Goal: Information Seeking & Learning: Learn about a topic

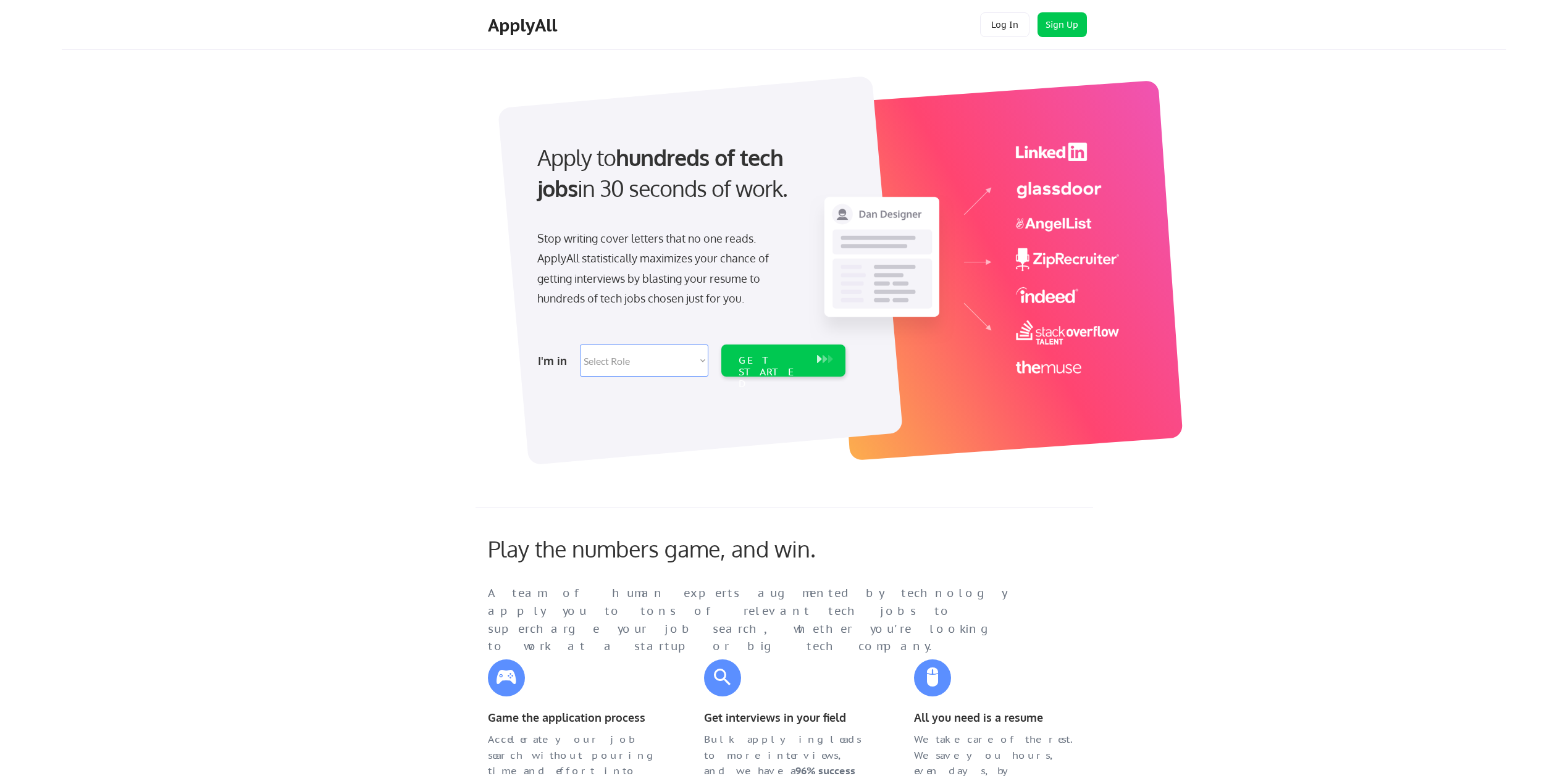
click at [662, 360] on select "Select Role Software Engineering Product Management Customer Success Sales UI/U…" at bounding box center [644, 360] width 129 height 32
select select ""marketing___comms""
click at [772, 368] on div "GET STARTED" at bounding box center [772, 360] width 78 height 32
select select ""marketing___comms""
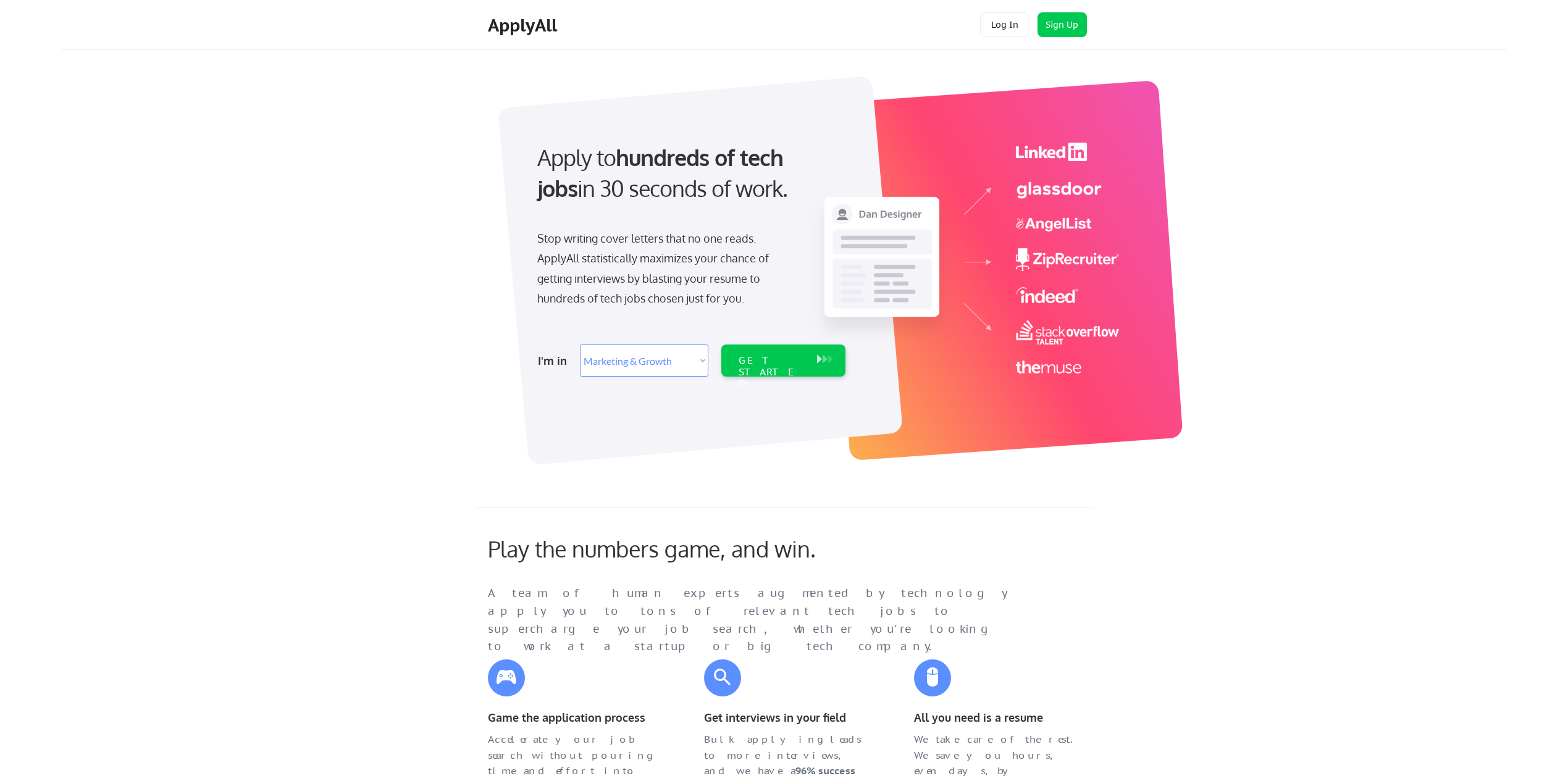
select select ""marketing___comms""
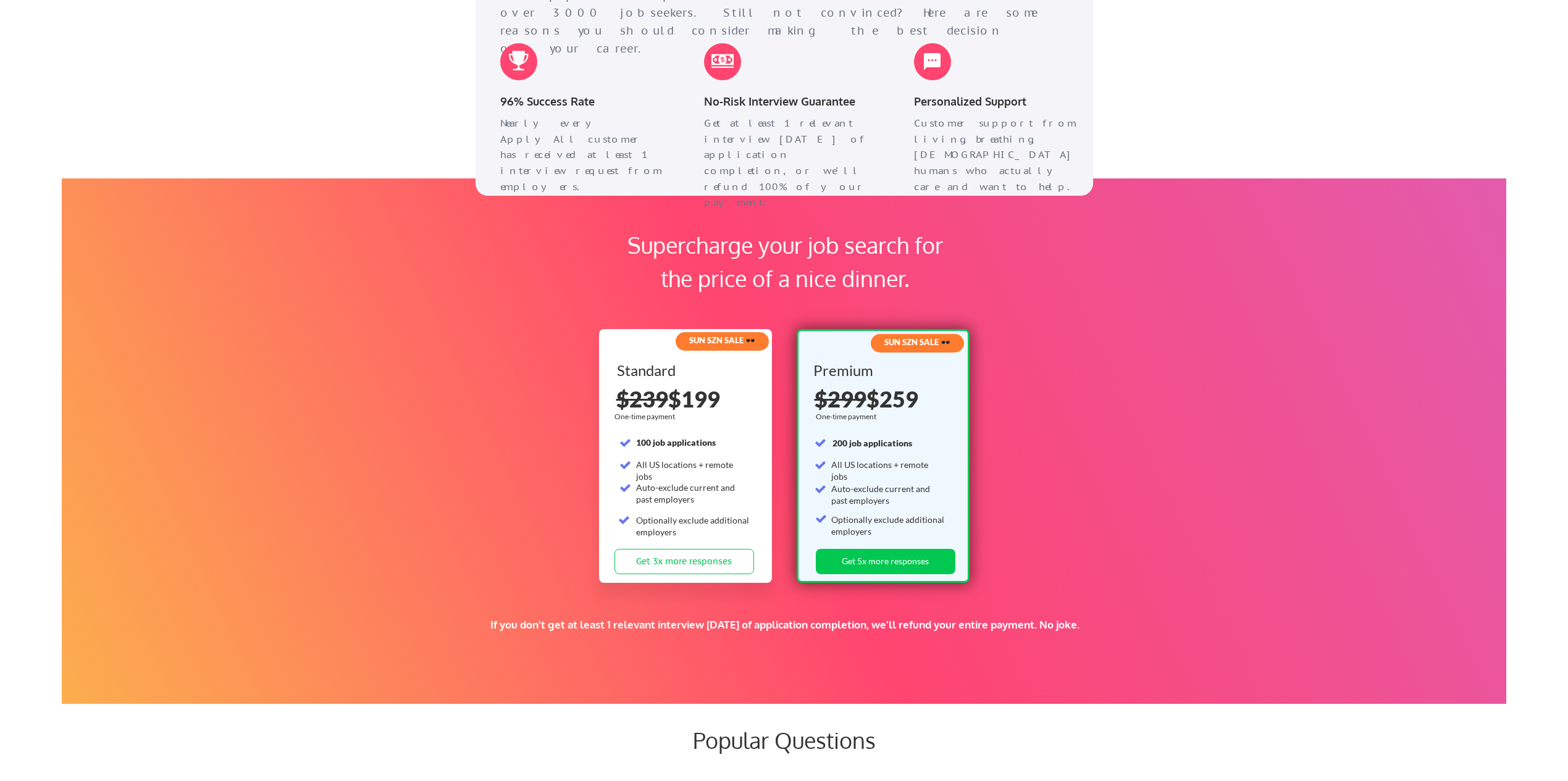
scroll to position [1657, 0]
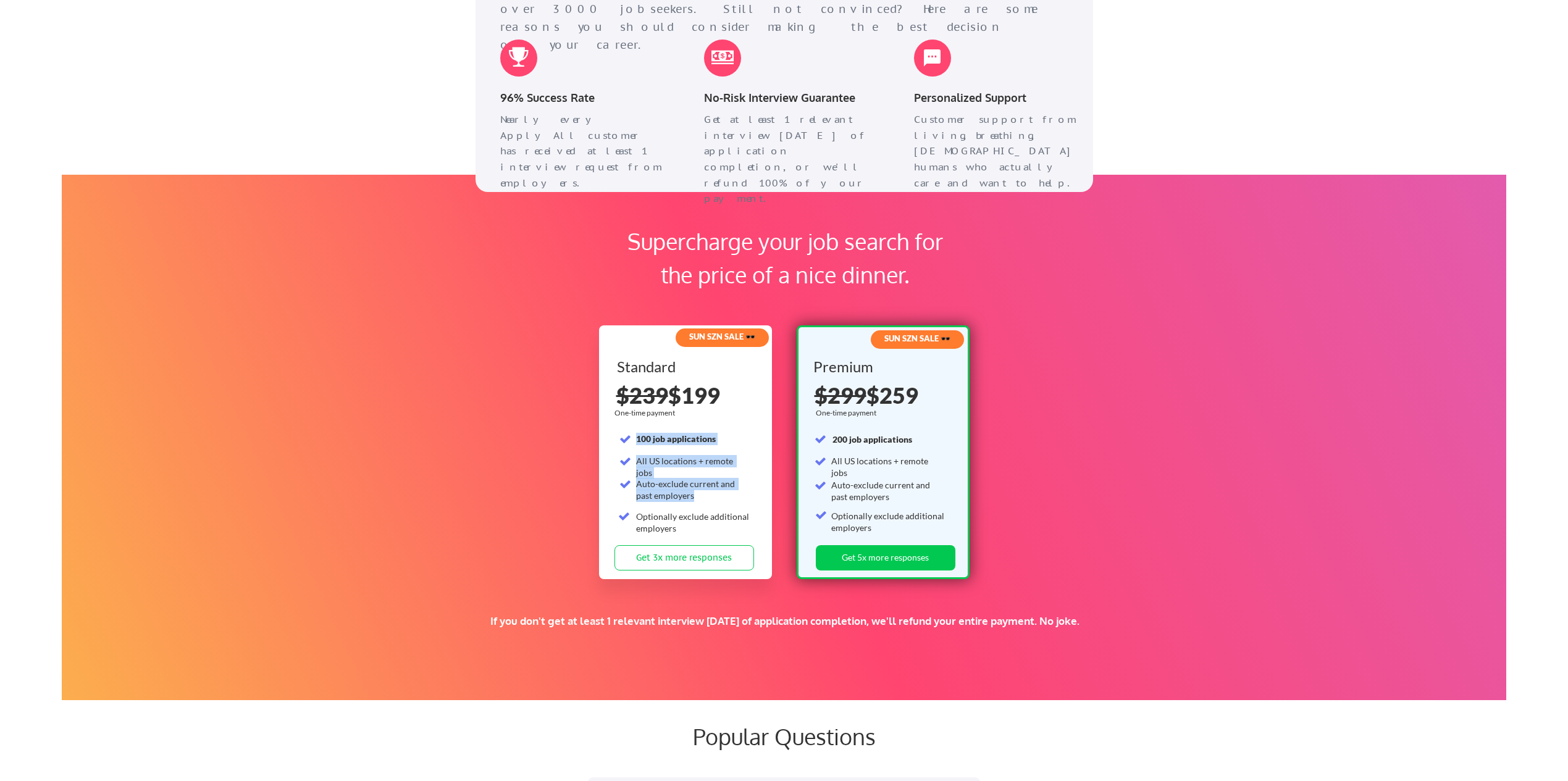
drag, startPoint x: 631, startPoint y: 439, endPoint x: 730, endPoint y: 495, distance: 113.7
click at [730, 495] on div "Standard 100 job applications All US locations + remote jobs Auto-exclude curre…" at bounding box center [687, 452] width 140 height 185
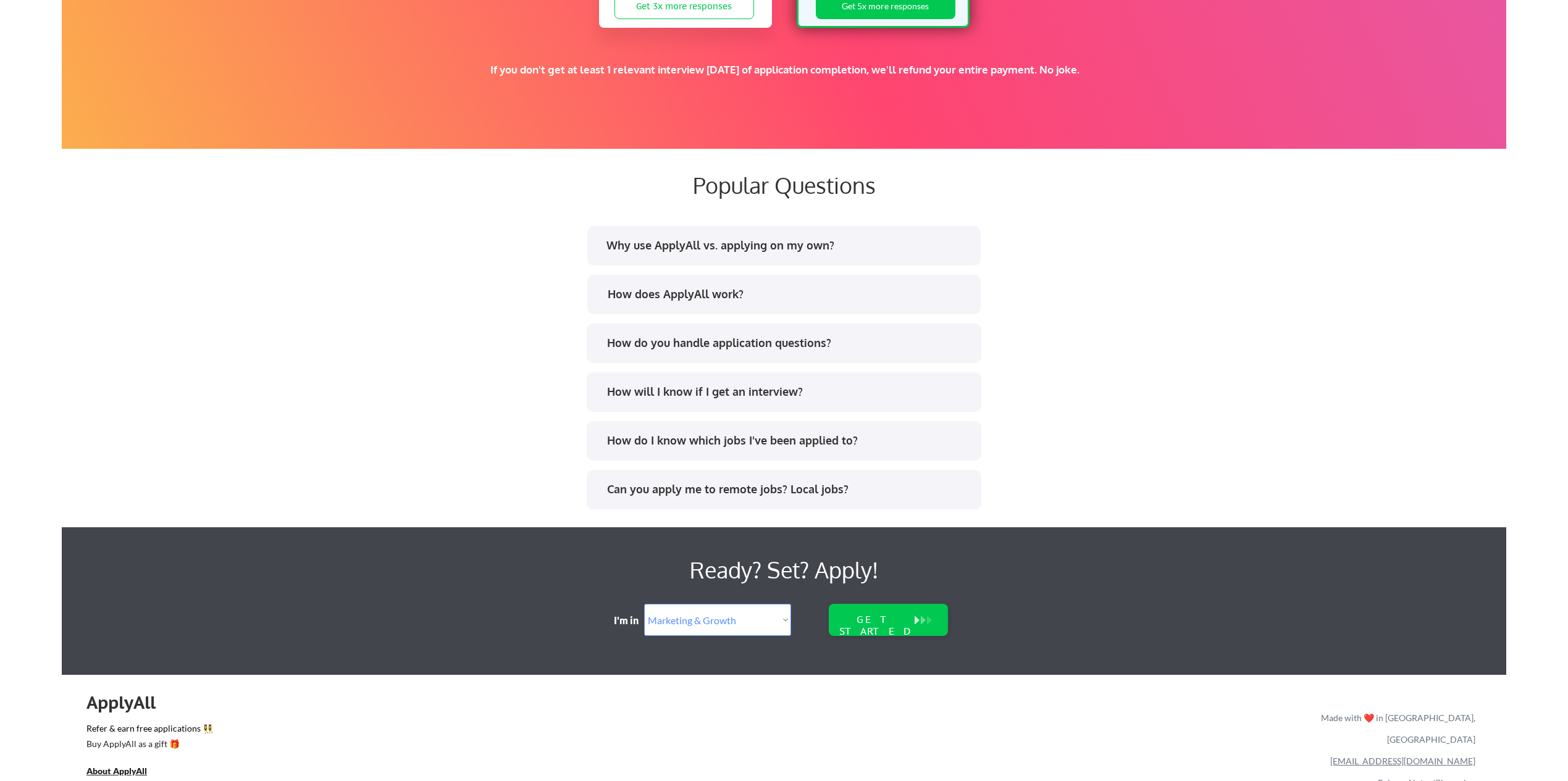
scroll to position [2208, 0]
click at [759, 245] on div "Why use ApplyAll vs. applying on my own?" at bounding box center [787, 245] width 363 height 16
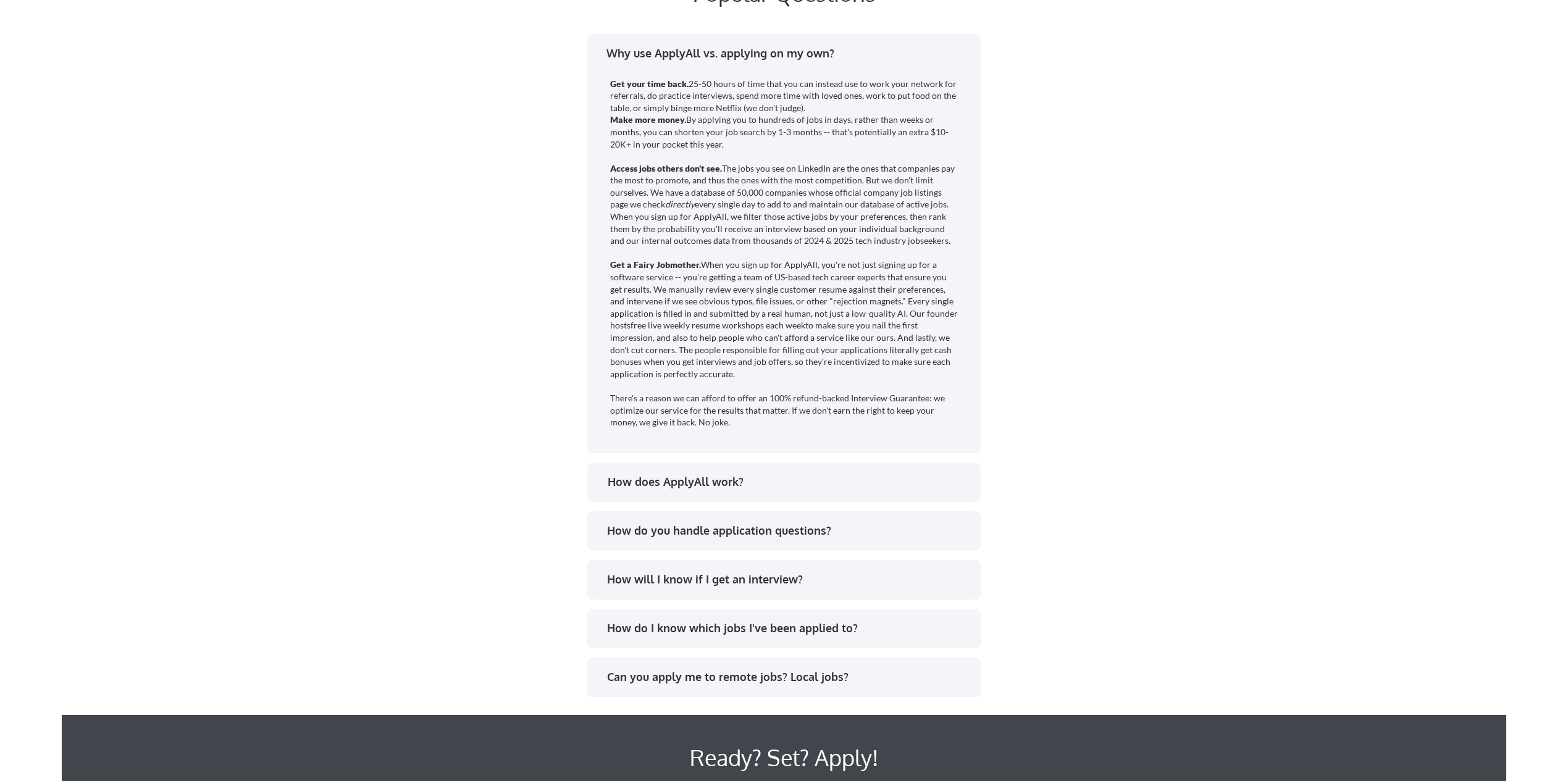
scroll to position [2613, 0]
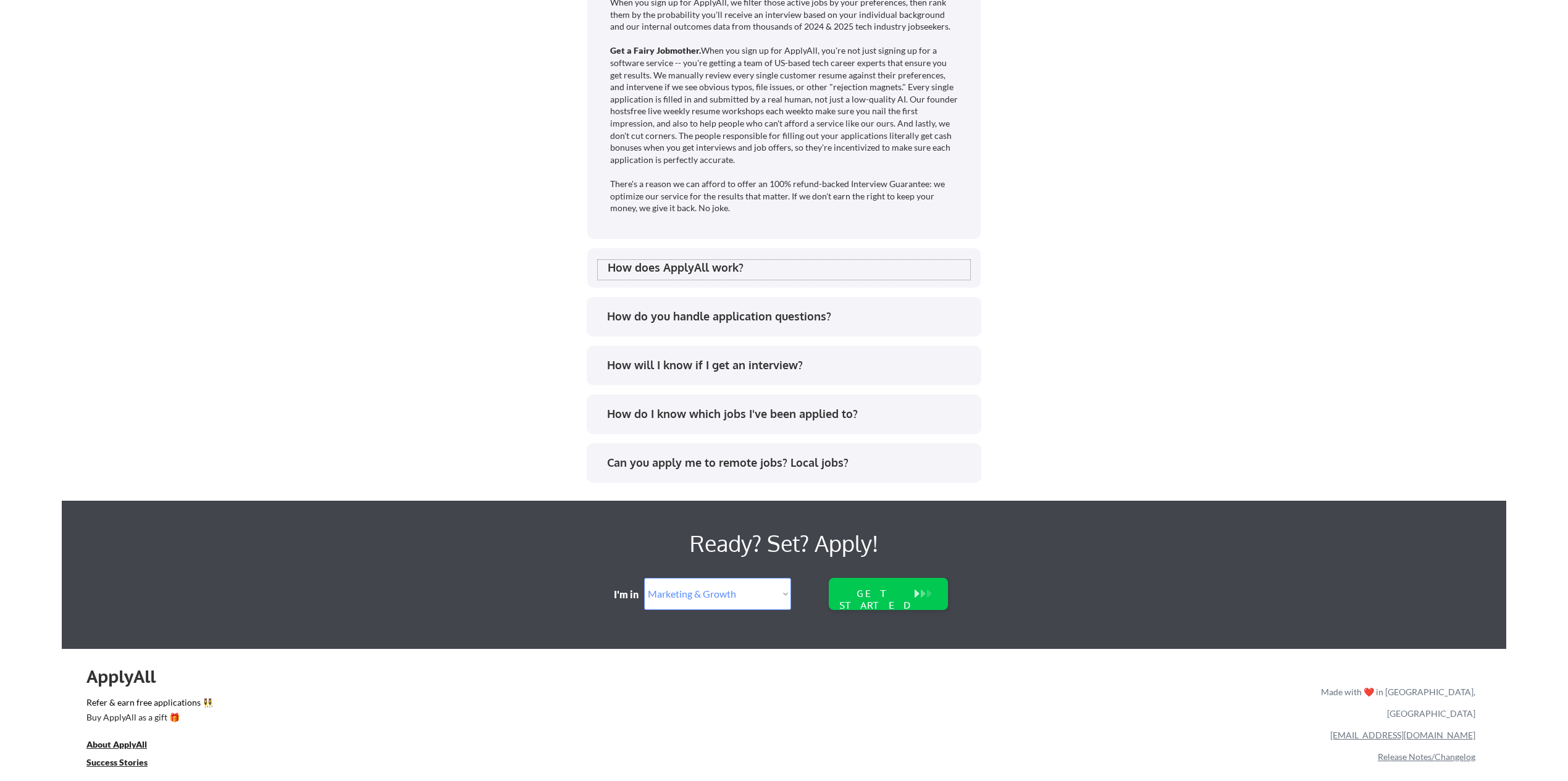
click at [753, 268] on div "How does ApplyAll work?" at bounding box center [789, 268] width 363 height 16
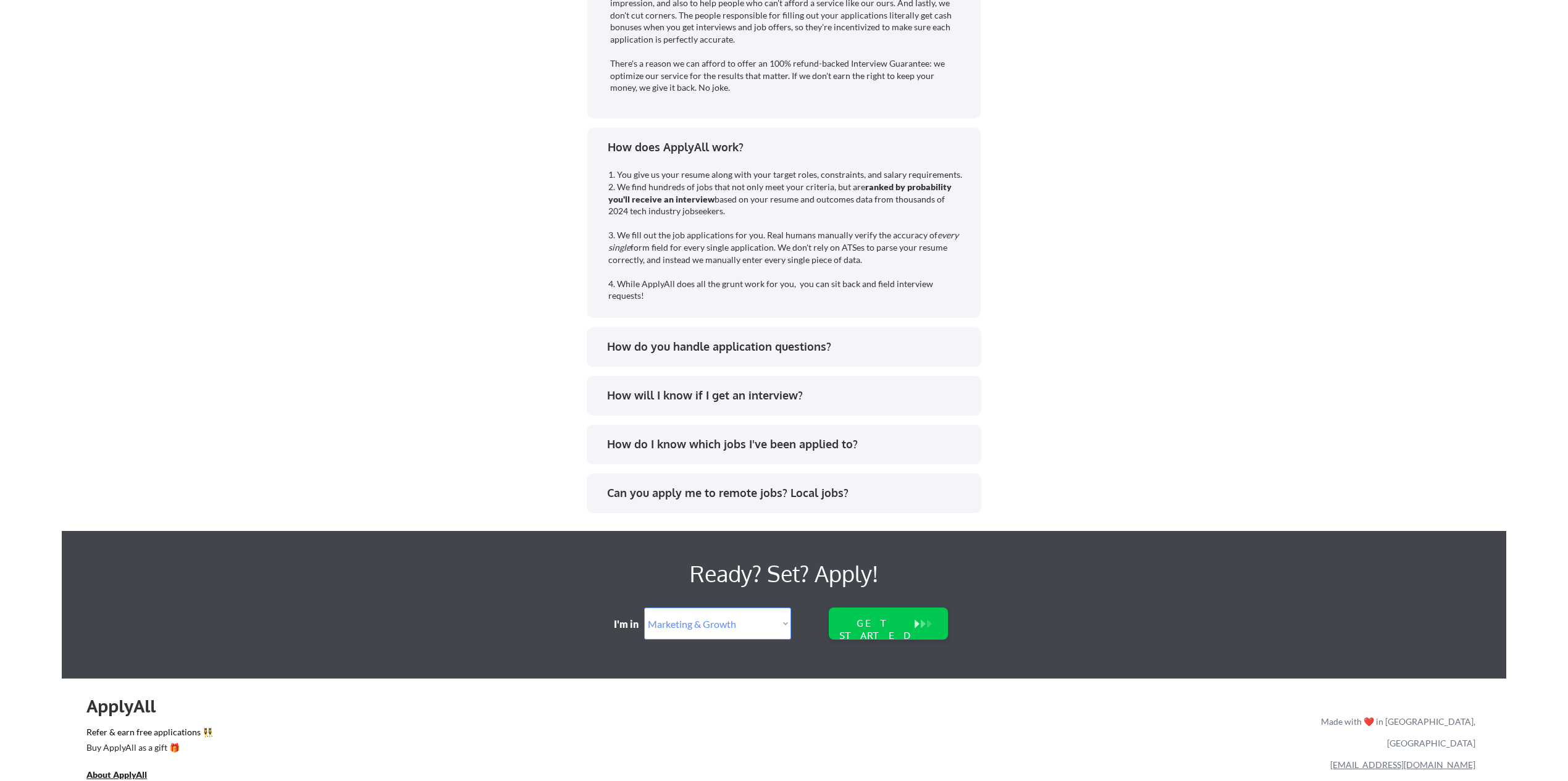
scroll to position [2745, 0]
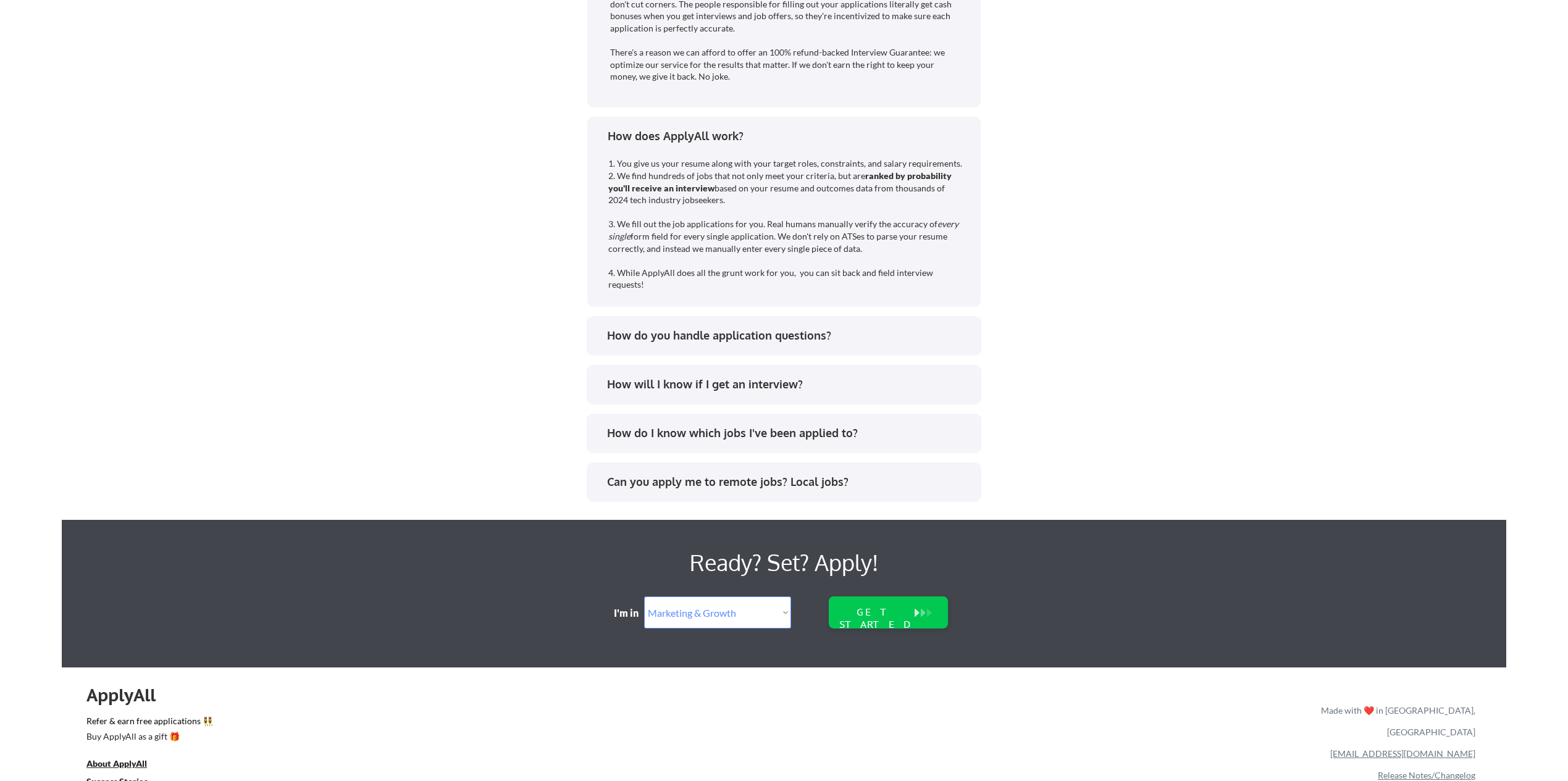
click at [705, 338] on div "How do you handle application questions?" at bounding box center [788, 336] width 363 height 16
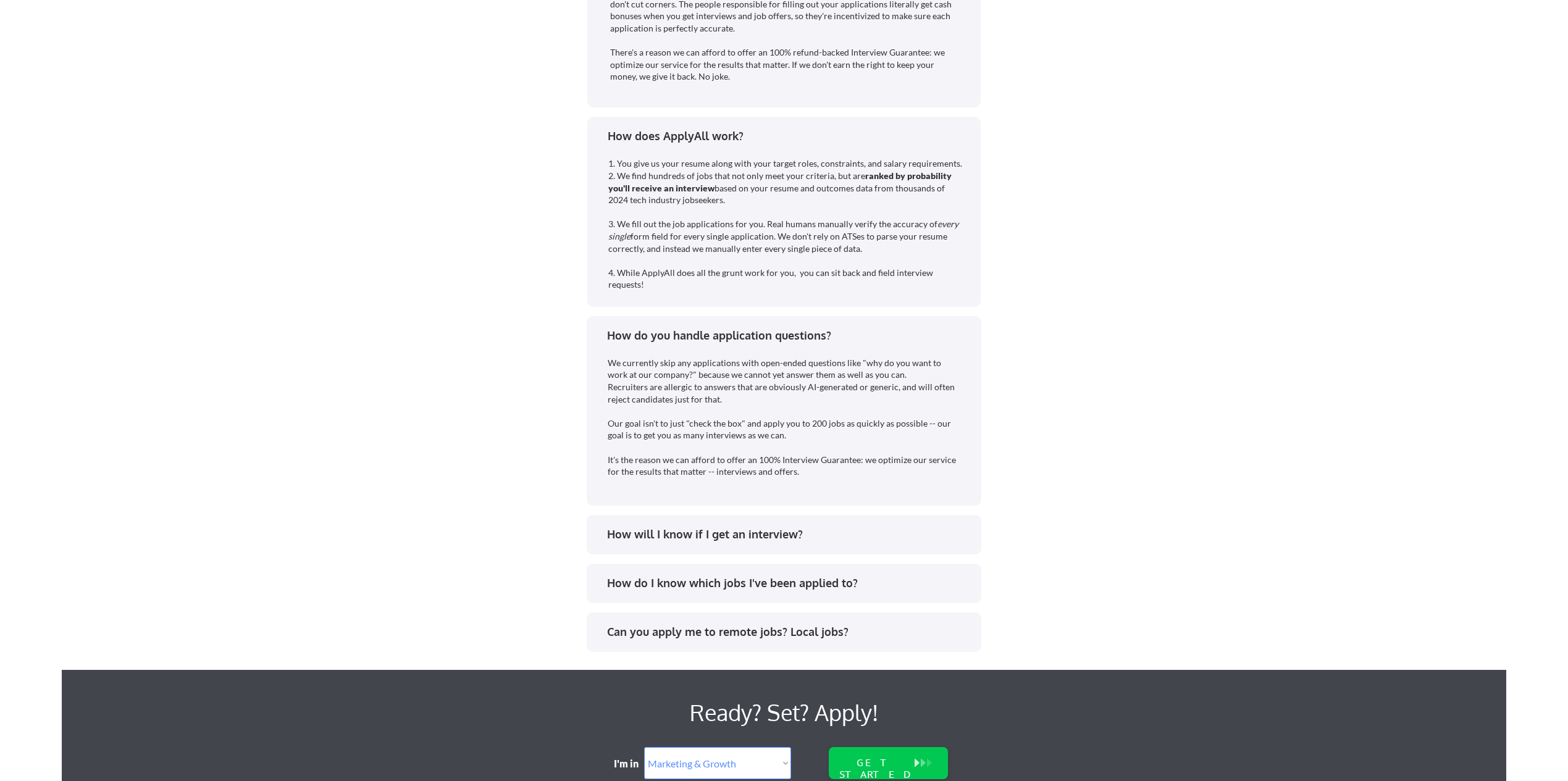
scroll to position [2984, 0]
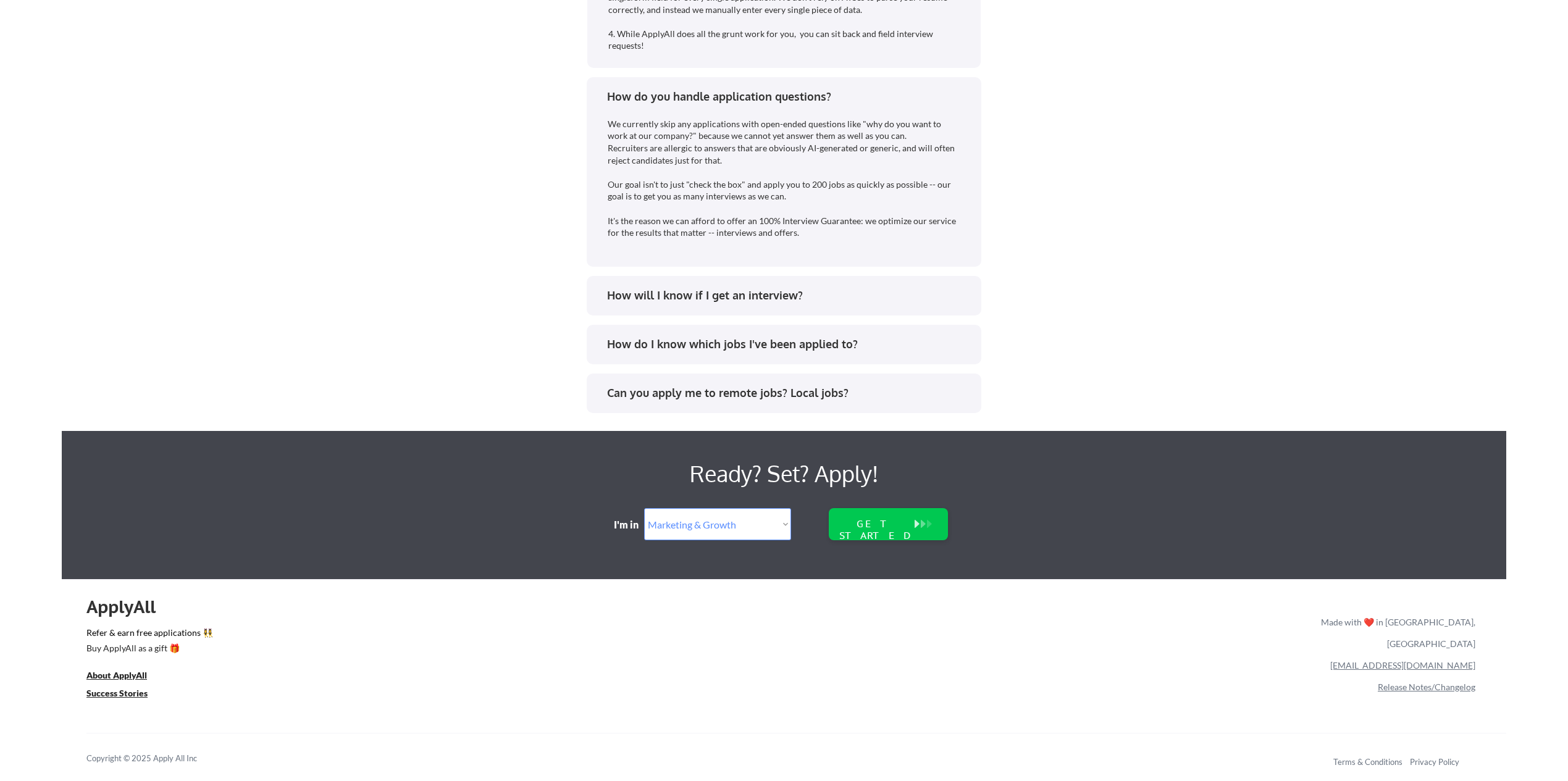
click at [704, 305] on div "How will I know if I get an interview?" at bounding box center [783, 297] width 372 height 20
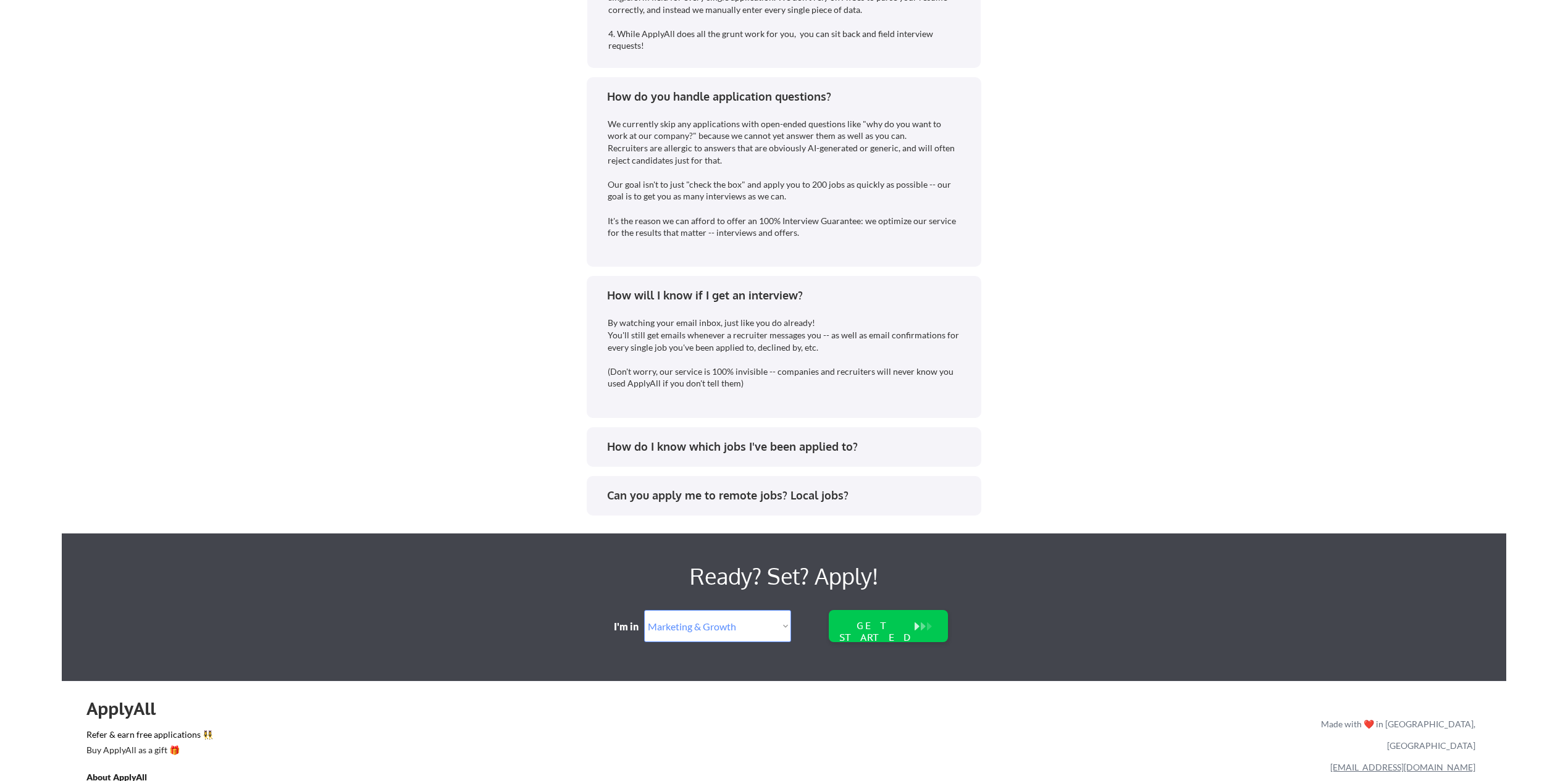
scroll to position [3087, 0]
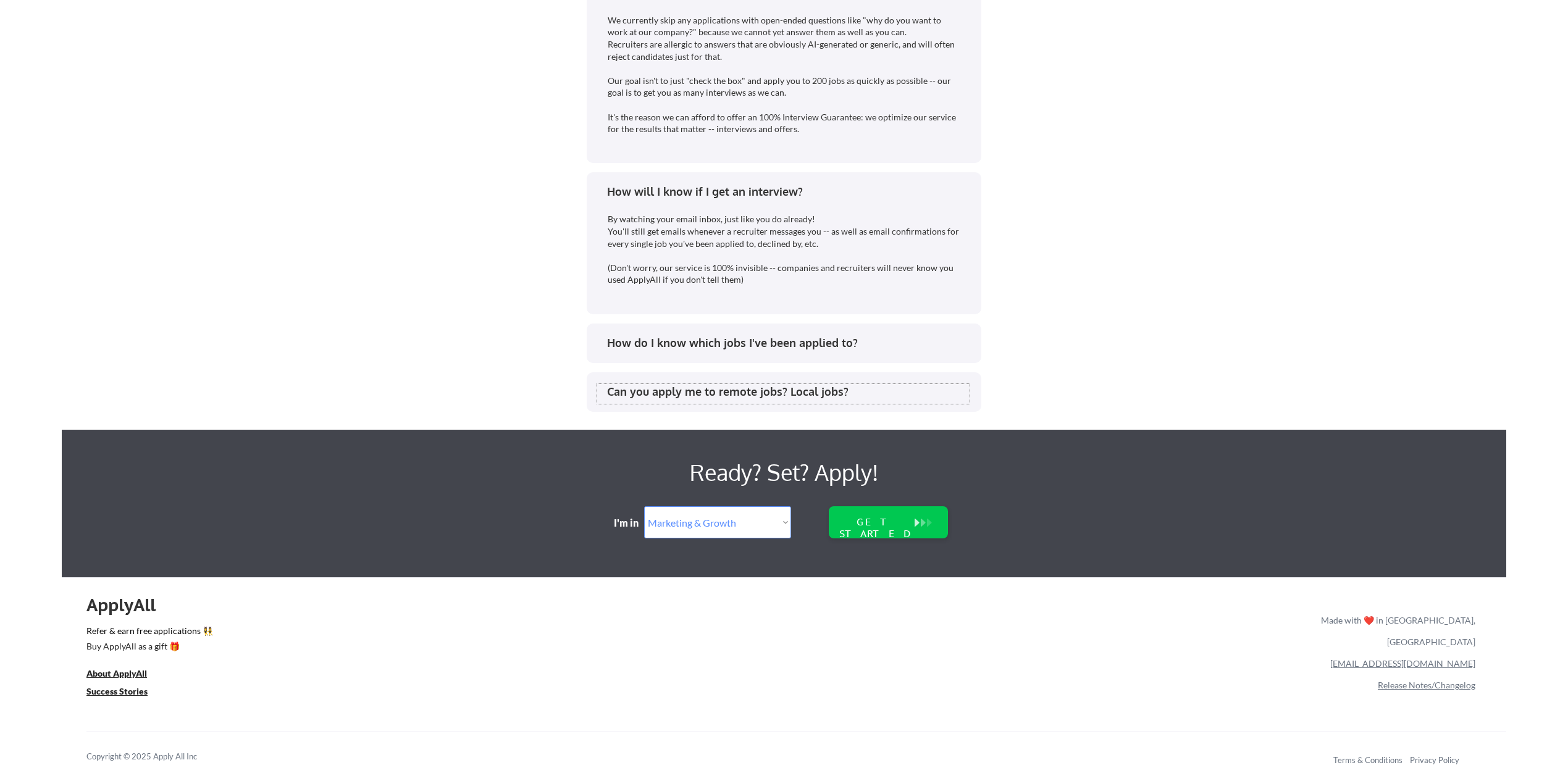
click at [696, 391] on div "Can you apply me to remote jobs? Local jobs?" at bounding box center [788, 392] width 363 height 16
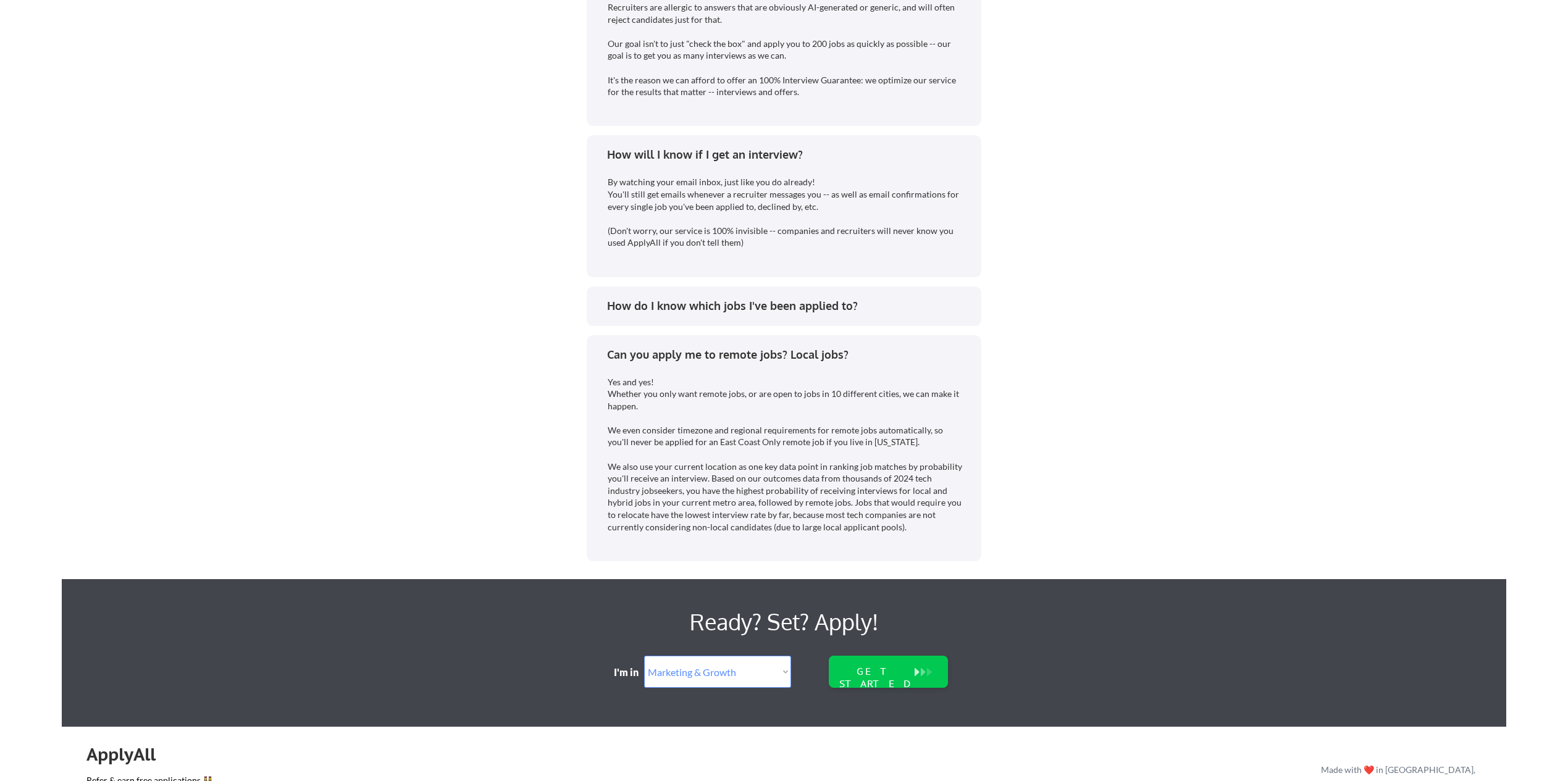
scroll to position [3217, 0]
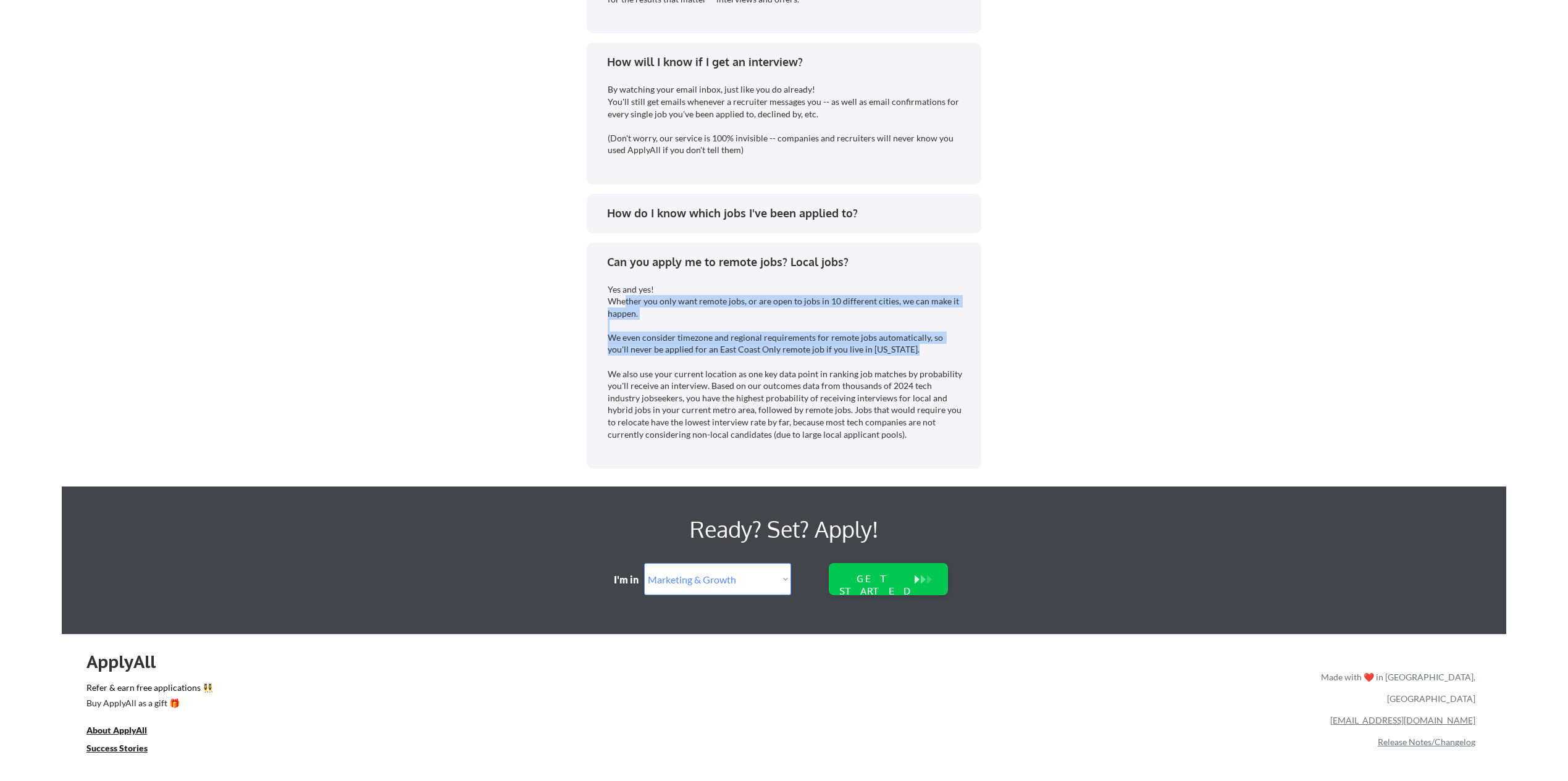
drag, startPoint x: 625, startPoint y: 314, endPoint x: 899, endPoint y: 365, distance: 278.7
click at [899, 365] on div "Yes and yes! Whether you only want remote jobs, or are open to jobs in 10 diffe…" at bounding box center [785, 362] width 355 height 157
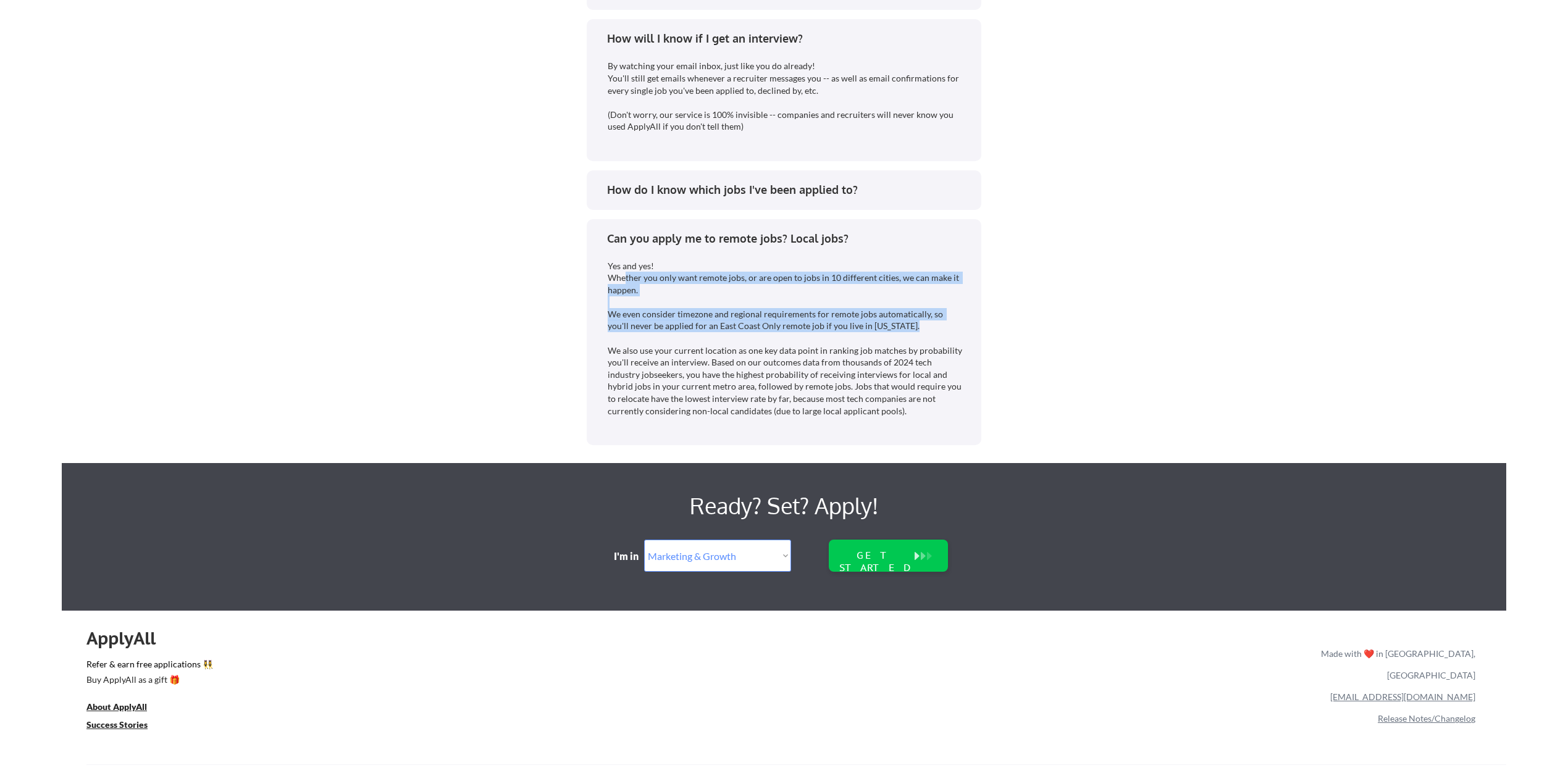
scroll to position [3274, 0]
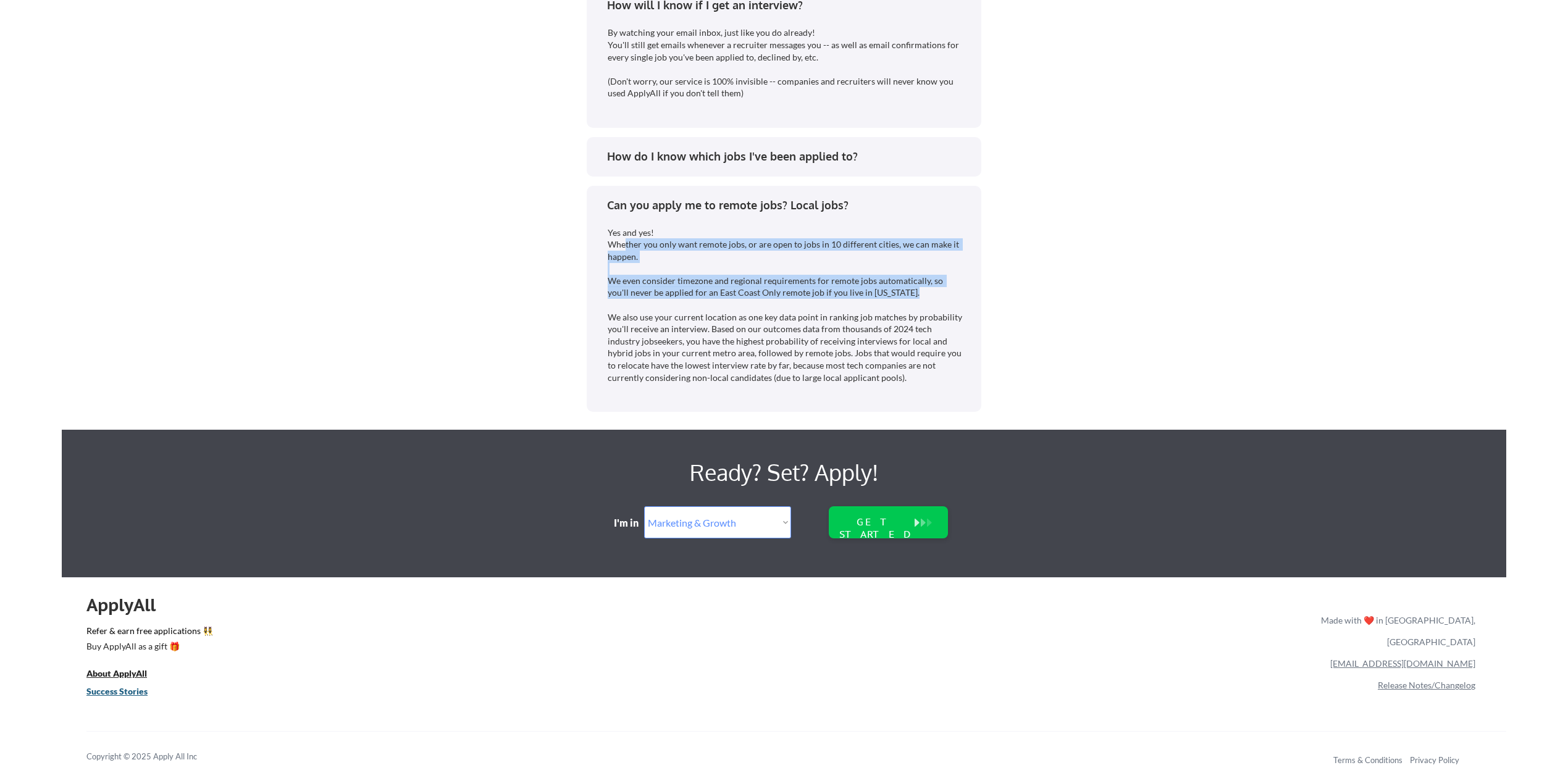
click at [137, 691] on u "Success Stories" at bounding box center [117, 691] width 61 height 10
